Goal: Task Accomplishment & Management: Complete application form

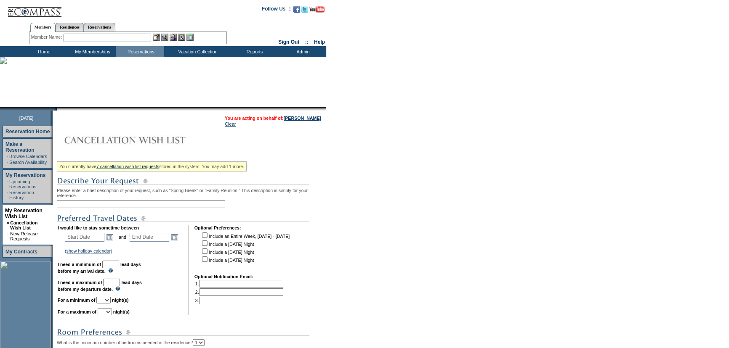
click at [121, 208] on input "text" at bounding box center [141, 205] width 168 height 8
type input "Family Trip [DATE] - [DATE]"
click at [112, 237] on link "Open the calendar popup." at bounding box center [109, 237] width 9 height 9
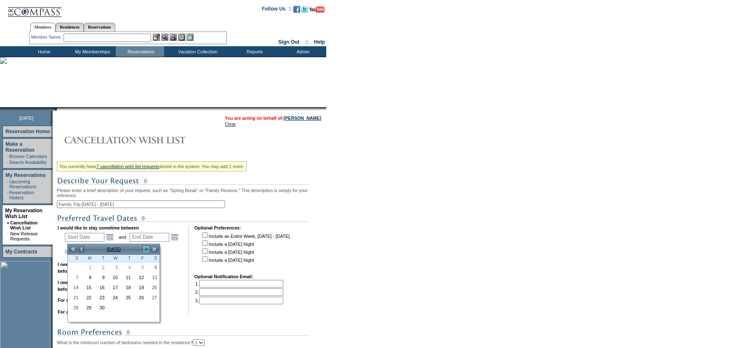
click at [143, 249] on link ">" at bounding box center [146, 249] width 8 height 8
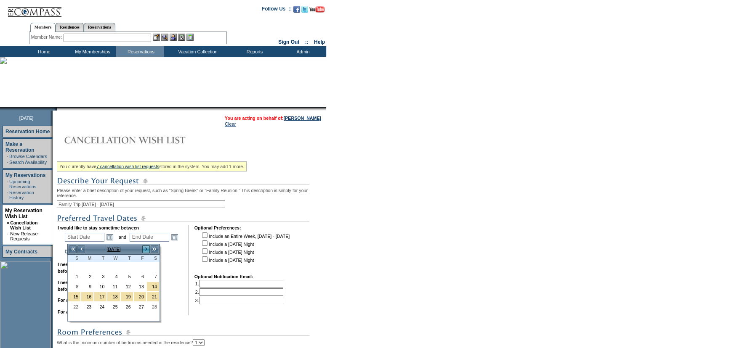
click at [143, 249] on link ">" at bounding box center [146, 249] width 8 height 8
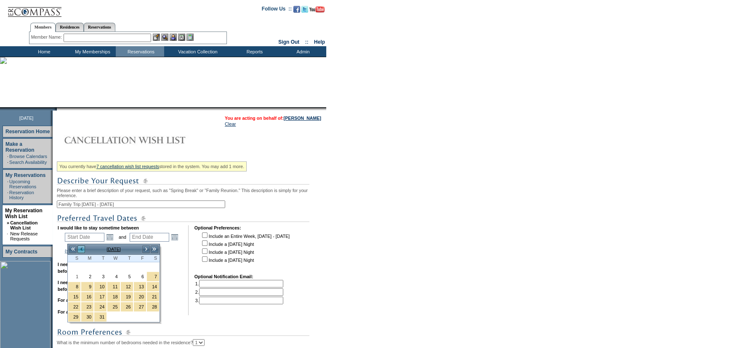
click at [82, 248] on link "<" at bounding box center [81, 249] width 8 height 8
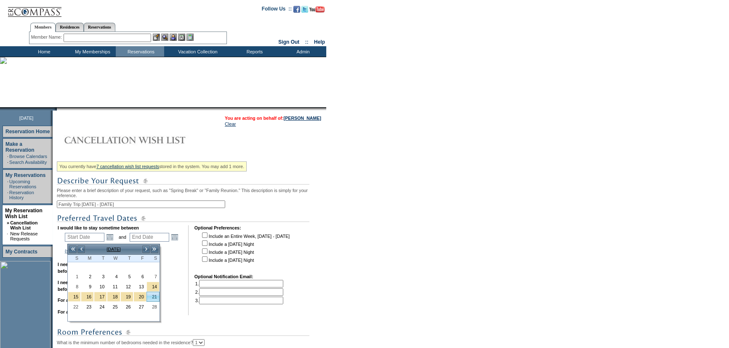
click at [154, 295] on link "21" at bounding box center [153, 296] width 12 height 9
type input "[DATE]"
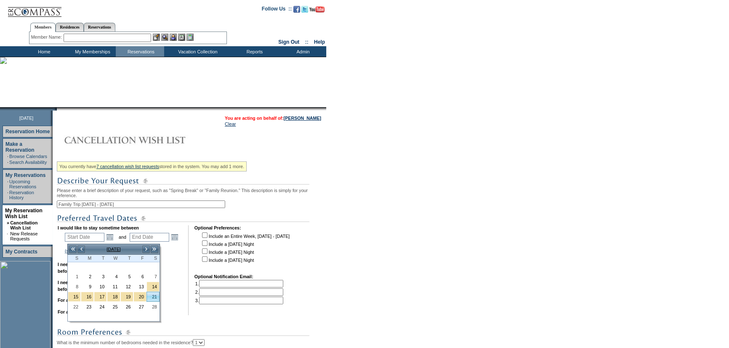
type input "173"
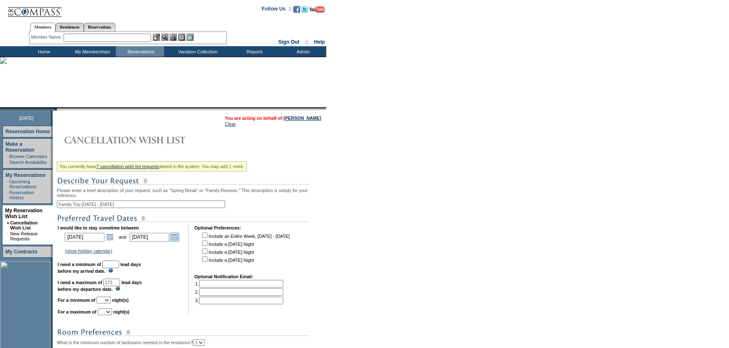
click at [177, 238] on link "Open the calendar popup." at bounding box center [174, 237] width 9 height 9
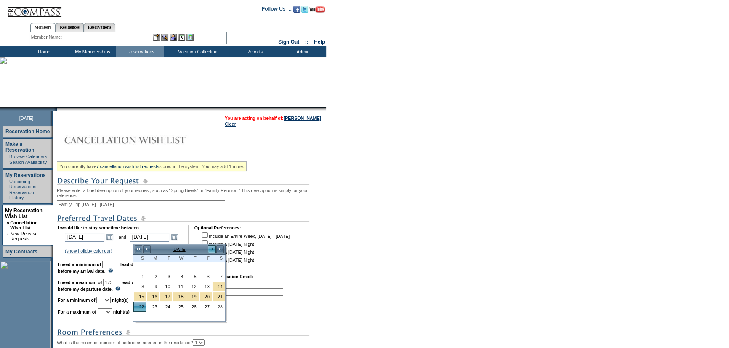
click at [210, 250] on link ">" at bounding box center [211, 249] width 8 height 8
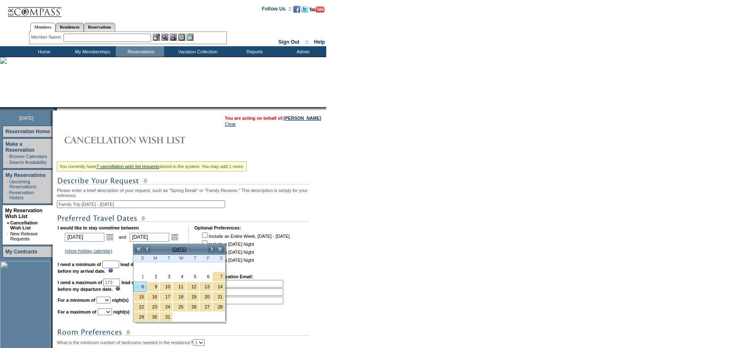
click at [143, 287] on link "8" at bounding box center [140, 286] width 12 height 9
type input "[DATE]"
type input "187"
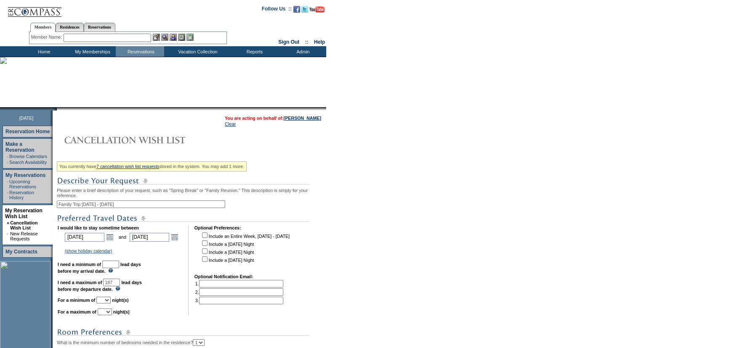
click at [119, 265] on input "text" at bounding box center [110, 265] width 17 height 8
type input "30"
click at [165, 317] on table "I would like to stay sometime between [DATE] [DATE] Open the calendar popup. <<…" at bounding box center [174, 270] width 234 height 93
click at [111, 303] on select "1 2 3 4 5 6 7 8 9 10 11 12 13 14" at bounding box center [103, 300] width 14 height 7
select select "6"
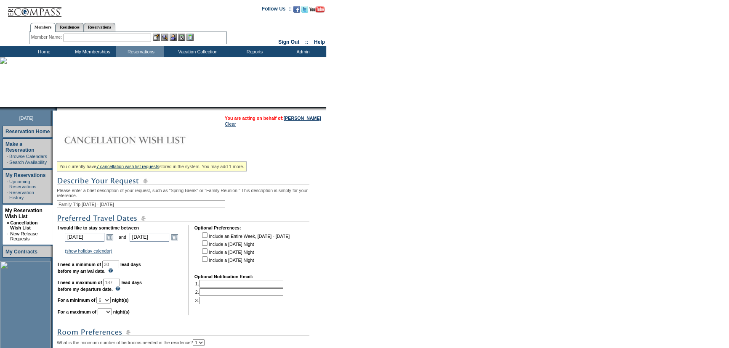
click at [106, 300] on select "1 2 3 4 5 6 7 8 9 10 11 12 13 14" at bounding box center [103, 300] width 14 height 7
click at [111, 316] on select "1 2 3 4 5 6 7 8 9 10 11 12 13 14" at bounding box center [105, 312] width 14 height 7
select select "7"
click at [108, 313] on select "1 2 3 4 5 6 7 8 9 10 11 12 13 14" at bounding box center [105, 312] width 14 height 7
click at [336, 286] on form "Follow Us ::" at bounding box center [364, 268] width 729 height 536
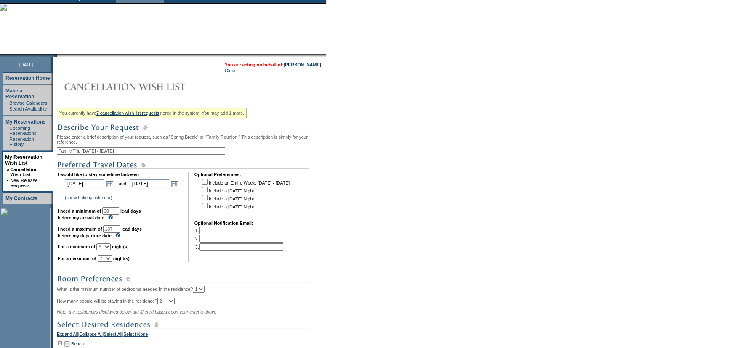
scroll to position [153, 0]
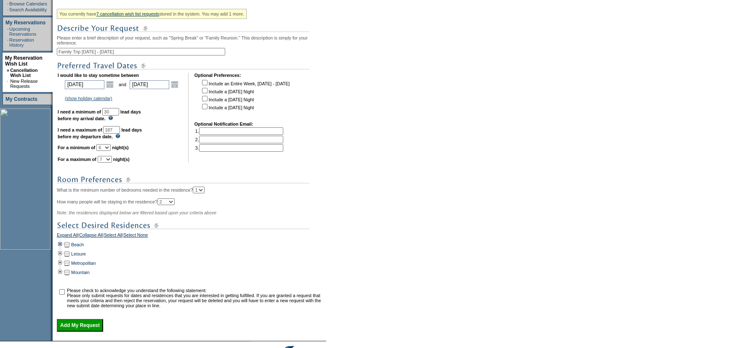
click at [63, 247] on td at bounding box center [60, 244] width 7 height 9
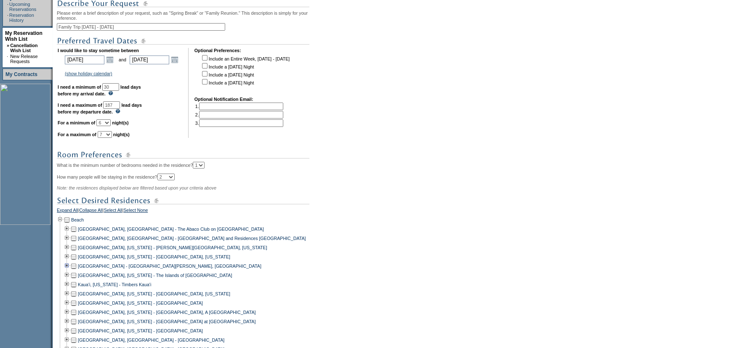
scroll to position [191, 0]
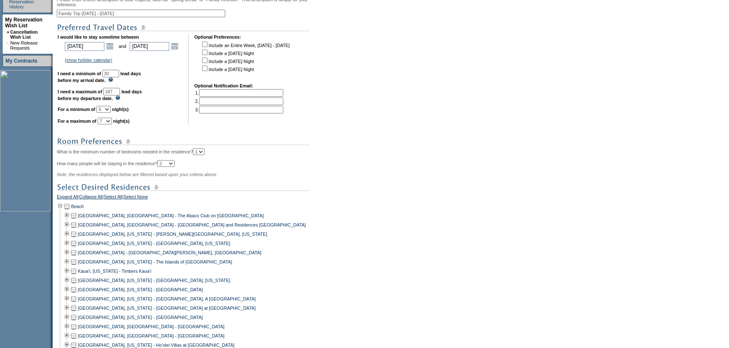
click at [76, 220] on td at bounding box center [73, 215] width 7 height 9
click at [77, 257] on td at bounding box center [73, 252] width 7 height 9
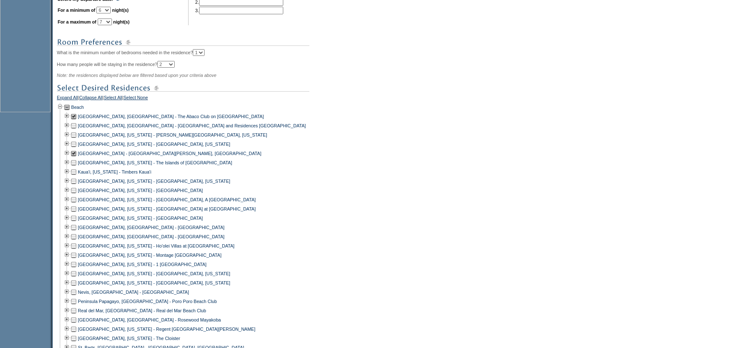
scroll to position [306, 0]
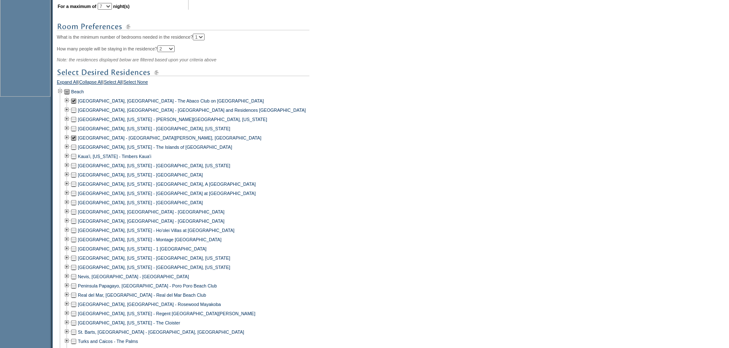
click at [77, 254] on td at bounding box center [73, 248] width 7 height 9
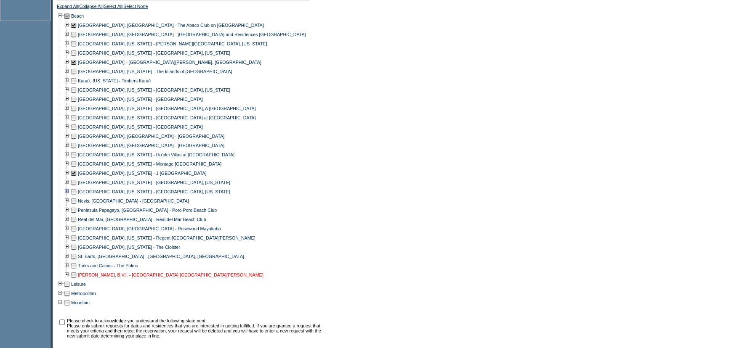
scroll to position [382, 0]
click at [77, 270] on td at bounding box center [73, 264] width 7 height 9
click at [76, 196] on td at bounding box center [73, 190] width 7 height 9
click at [77, 75] on td at bounding box center [73, 70] width 7 height 9
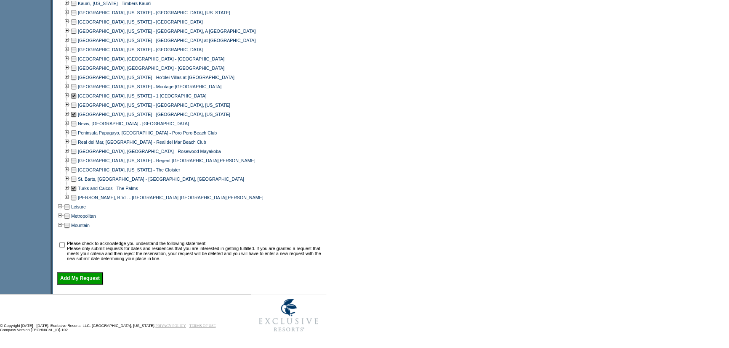
scroll to position [467, 0]
click at [63, 243] on input "checkbox" at bounding box center [61, 244] width 5 height 5
checkbox input "true"
click at [73, 276] on input "Add My Request" at bounding box center [80, 278] width 46 height 13
